Goal: Transaction & Acquisition: Purchase product/service

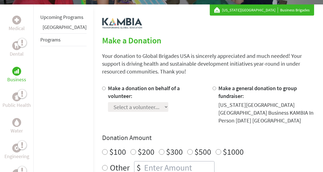
scroll to position [118, 0]
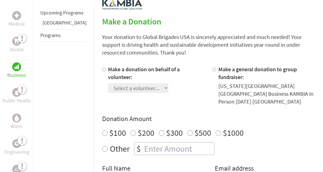
click at [108, 67] on label "Make a donation on behalf of a volunteer:" at bounding box center [144, 73] width 72 height 15
click at [106, 68] on input "Make a donation on behalf of a volunteer:" at bounding box center [104, 70] width 4 height 4
radio input "true"
click at [118, 83] on select "Select a volunteer... [PERSON_NAME] [PERSON_NAME] [PERSON_NAME] [PERSON_NAME] […" at bounding box center [138, 88] width 60 height 10
select select "44130A35-A2BE-11F0-9E6E-42010A400005"
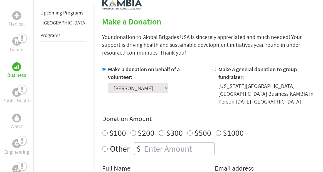
click at [108, 83] on select "Select a volunteer... [PERSON_NAME] [PERSON_NAME] [PERSON_NAME] [PERSON_NAME] […" at bounding box center [138, 88] width 60 height 10
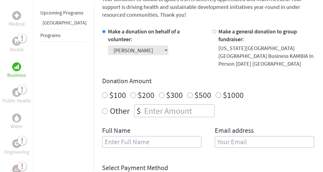
scroll to position [157, 0]
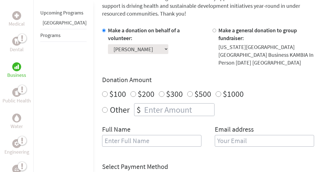
click at [124, 135] on input "text" at bounding box center [151, 141] width 99 height 12
click at [110, 103] on label "Other" at bounding box center [120, 109] width 20 height 13
click at [102, 107] on input "Other" at bounding box center [105, 110] width 6 height 6
radio input "true"
click at [143, 104] on input "number" at bounding box center [178, 110] width 71 height 12
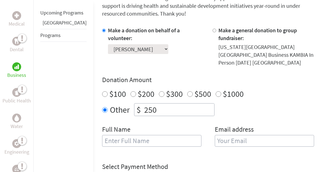
type input "250"
click at [107, 135] on input "text" at bounding box center [151, 141] width 99 height 12
type input "[PERSON_NAME]"
click at [233, 135] on input "email" at bounding box center [264, 141] width 99 height 12
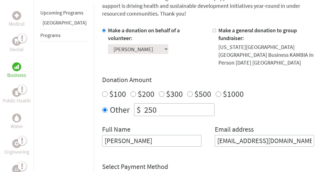
drag, startPoint x: 291, startPoint y: 135, endPoint x: 234, endPoint y: 131, distance: 56.7
click at [234, 135] on input "[EMAIL_ADDRESS][DOMAIN_NAME]" at bounding box center [264, 141] width 99 height 12
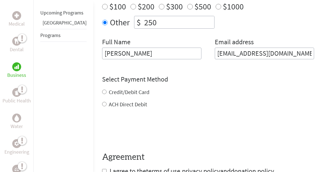
scroll to position [248, 0]
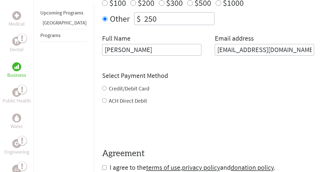
type input "[EMAIL_ADDRESS][DOMAIN_NAME]"
click at [111, 85] on div "Credit/Debit Card ACH Direct Debit" at bounding box center [208, 95] width 212 height 20
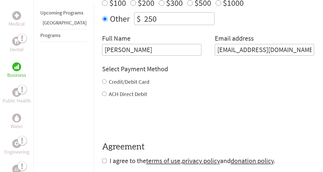
click at [109, 78] on label "Credit/Debit Card" at bounding box center [129, 81] width 41 height 7
click at [107, 79] on input "Credit/Debit Card" at bounding box center [104, 81] width 4 height 4
radio input "true"
